Goal: Task Accomplishment & Management: Manage account settings

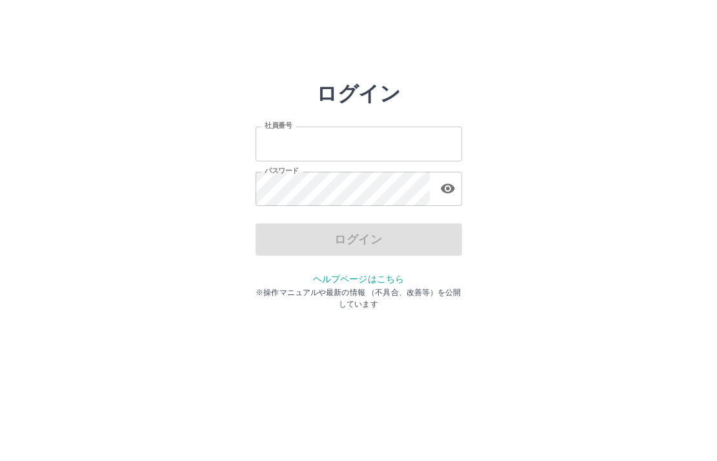
type input "*******"
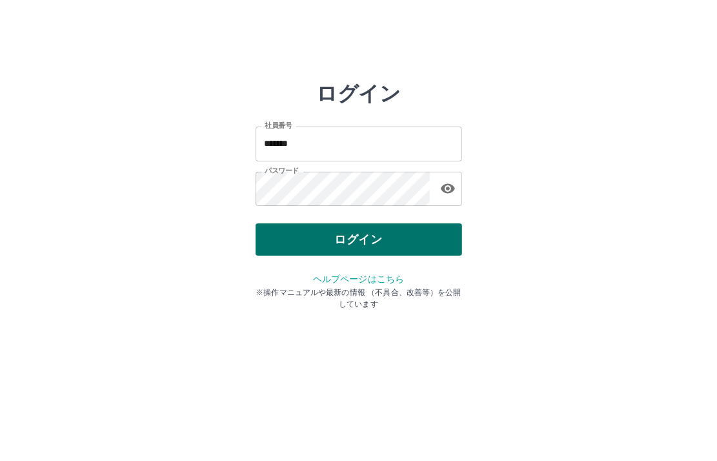
click at [376, 238] on div "ログイン" at bounding box center [359, 239] width 207 height 32
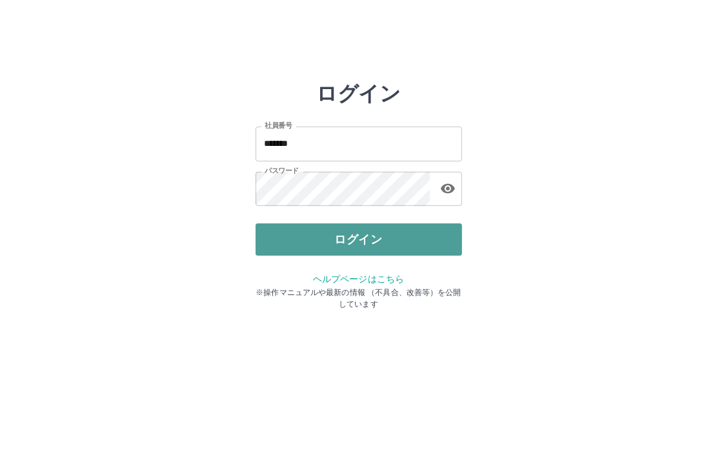
click at [362, 234] on button "ログイン" at bounding box center [359, 239] width 207 height 32
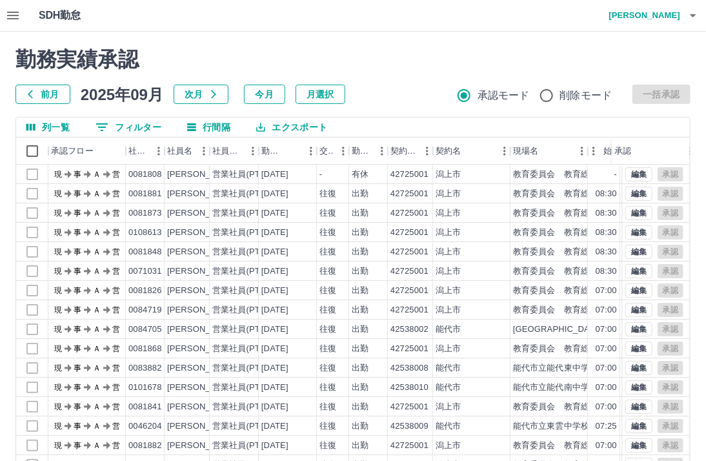
scroll to position [85, 0]
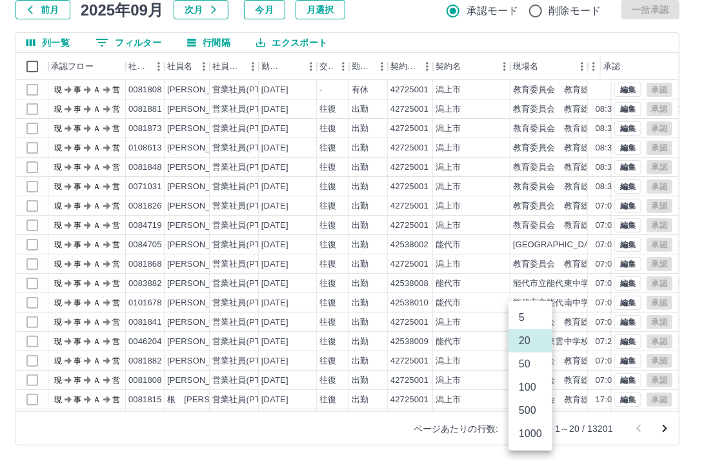
click at [539, 428] on body "SDH勤怠 [PERSON_NAME]実績承認 前月 [DATE] 次月 今月 月選択 承認モード 削除モード 一括承認 列一覧 0 フィルター 行間隔 エク…" at bounding box center [353, 188] width 706 height 546
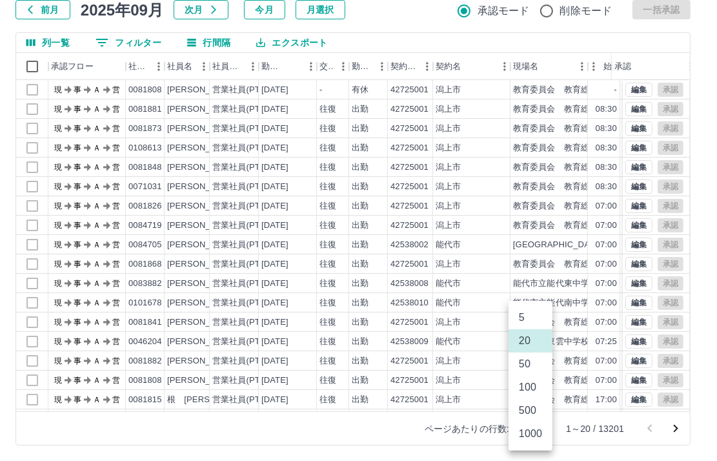
click at [538, 436] on li "1000" at bounding box center [531, 433] width 44 height 23
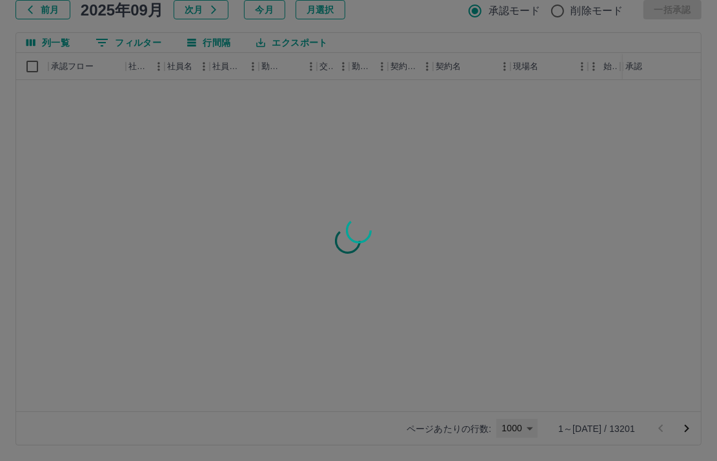
type input "****"
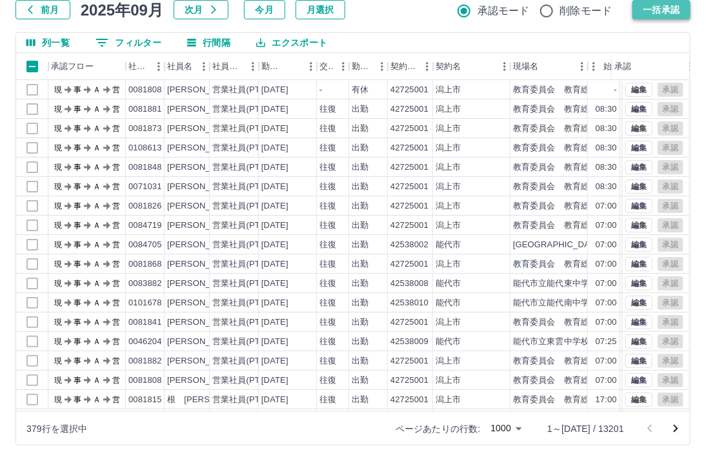
click at [655, 10] on button "一括承認" at bounding box center [662, 9] width 58 height 19
click at [682, 432] on icon "次のページへ" at bounding box center [675, 428] width 15 height 15
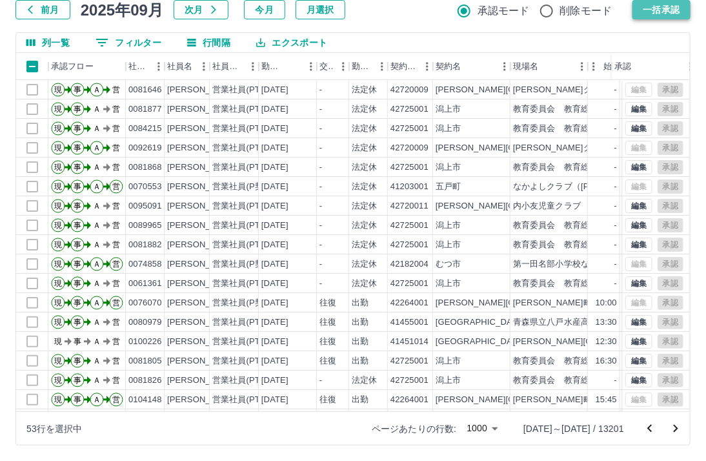
click at [653, 8] on button "一括承認" at bounding box center [662, 9] width 58 height 19
click at [652, 8] on div "前月 2025年09月 次月 今月 月選択 承認モード 削除モード 一括承認" at bounding box center [352, 9] width 675 height 19
click at [674, 427] on icon "次のページへ" at bounding box center [675, 428] width 15 height 15
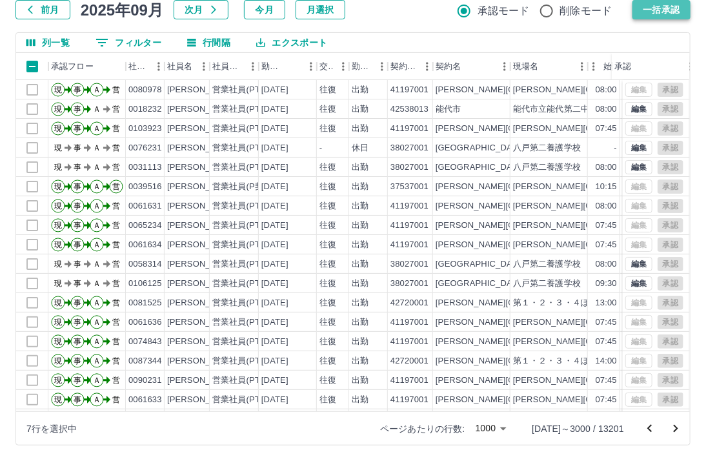
click at [653, 12] on button "一括承認" at bounding box center [662, 9] width 58 height 19
click at [671, 424] on icon "次のページへ" at bounding box center [675, 428] width 15 height 15
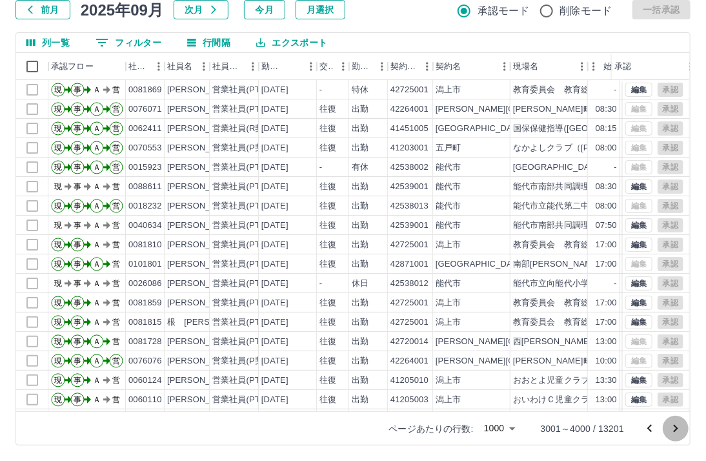
click at [681, 426] on icon "次のページへ" at bounding box center [675, 428] width 15 height 15
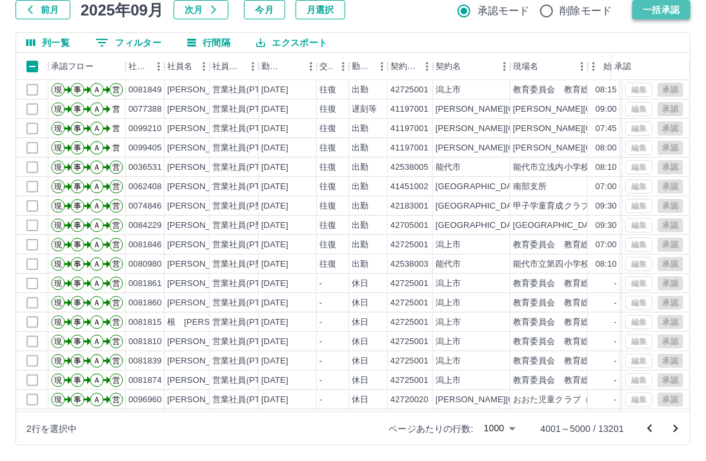
click at [658, 10] on button "一括承認" at bounding box center [662, 9] width 58 height 19
click at [677, 426] on icon "次のページへ" at bounding box center [675, 428] width 15 height 15
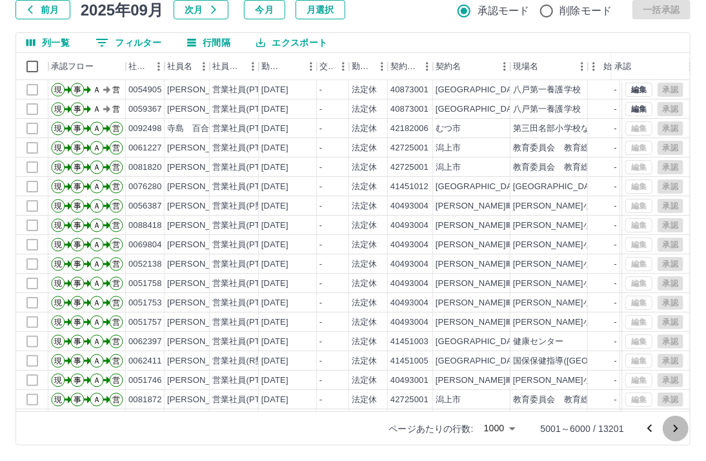
click at [675, 428] on icon "次のページへ" at bounding box center [675, 428] width 15 height 15
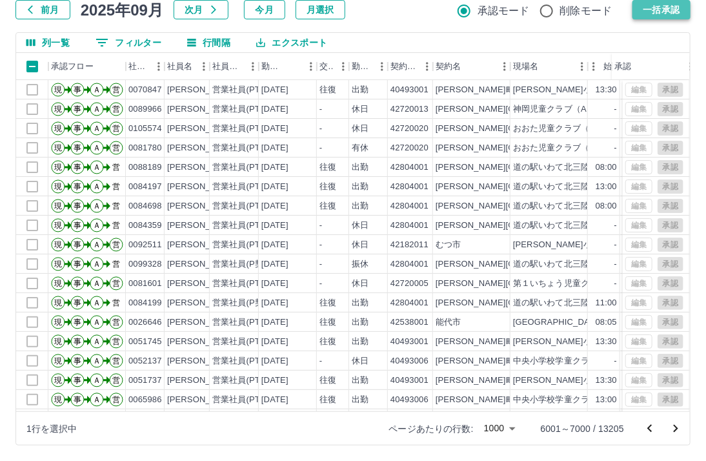
click at [661, 12] on button "一括承認" at bounding box center [662, 9] width 58 height 19
click at [672, 431] on icon "次のページへ" at bounding box center [675, 428] width 15 height 15
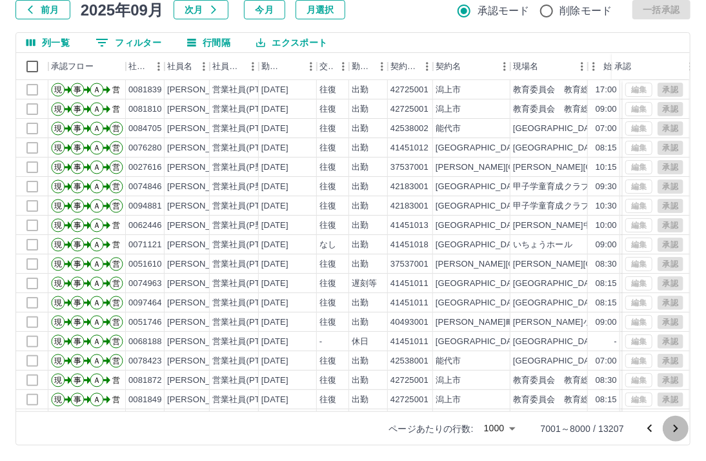
click at [677, 429] on icon "次のページへ" at bounding box center [675, 428] width 15 height 15
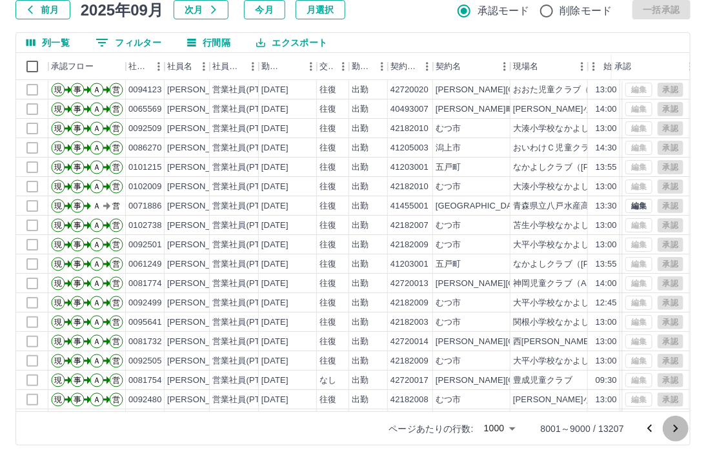
click at [679, 425] on icon "次のページへ" at bounding box center [675, 428] width 15 height 15
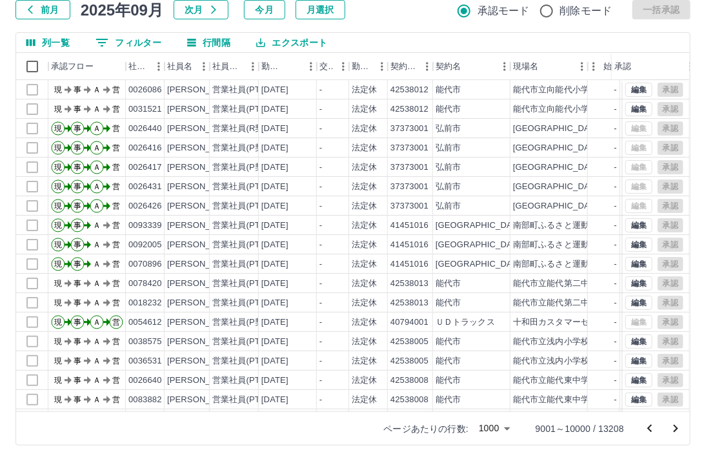
click at [676, 429] on icon "次のページへ" at bounding box center [676, 429] width 5 height 8
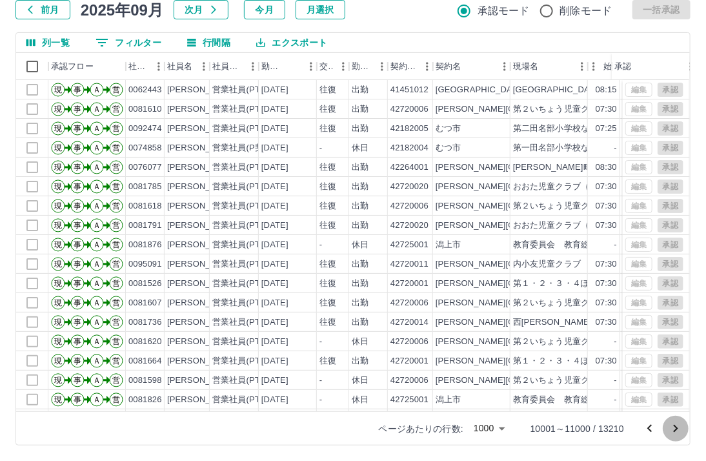
click at [676, 431] on icon "次のページへ" at bounding box center [676, 429] width 5 height 8
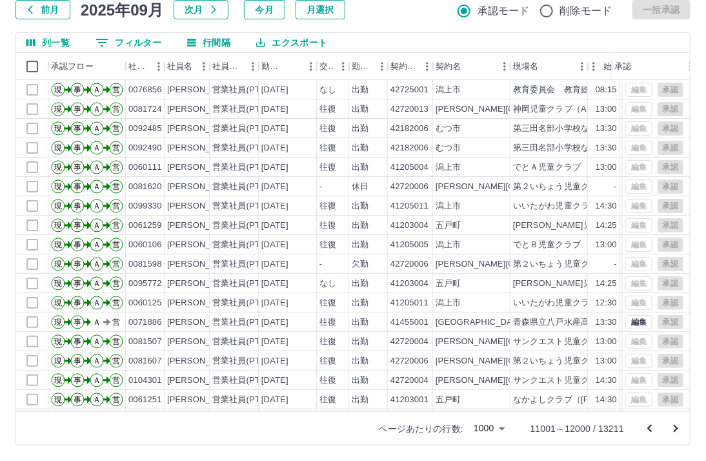
click at [675, 431] on icon "次のページへ" at bounding box center [676, 429] width 5 height 8
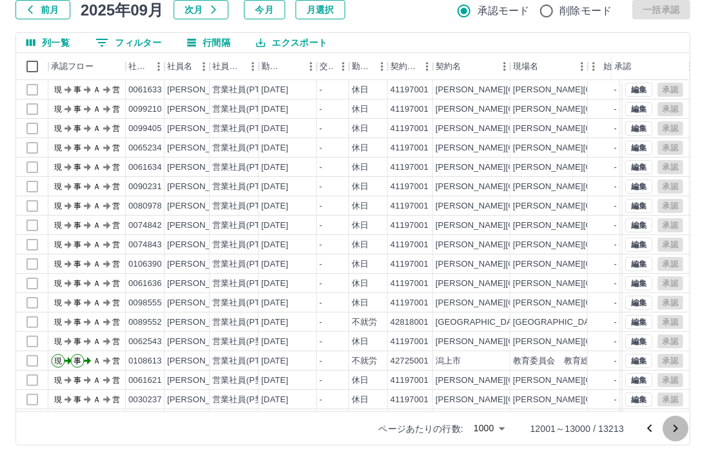
click at [674, 427] on icon "次のページへ" at bounding box center [675, 428] width 15 height 15
